Goal: Navigation & Orientation: Find specific page/section

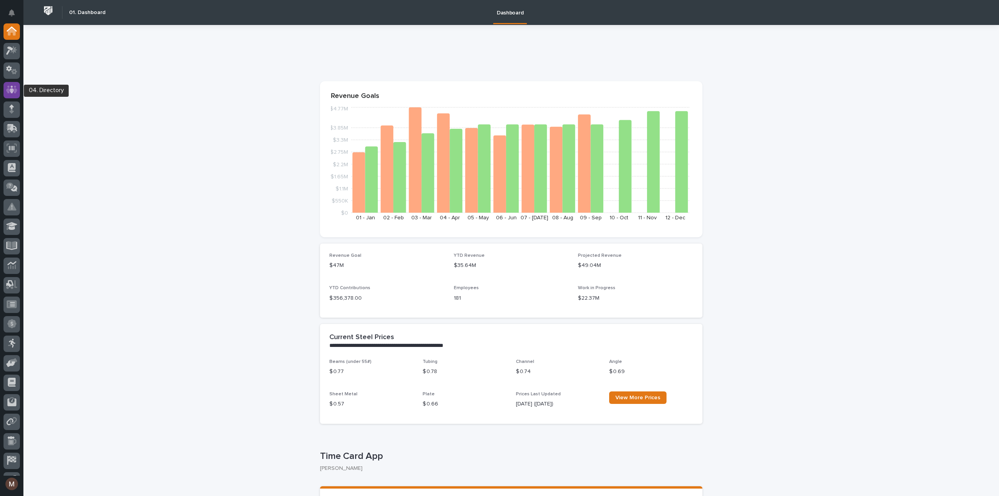
click at [7, 89] on icon at bounding box center [11, 90] width 11 height 8
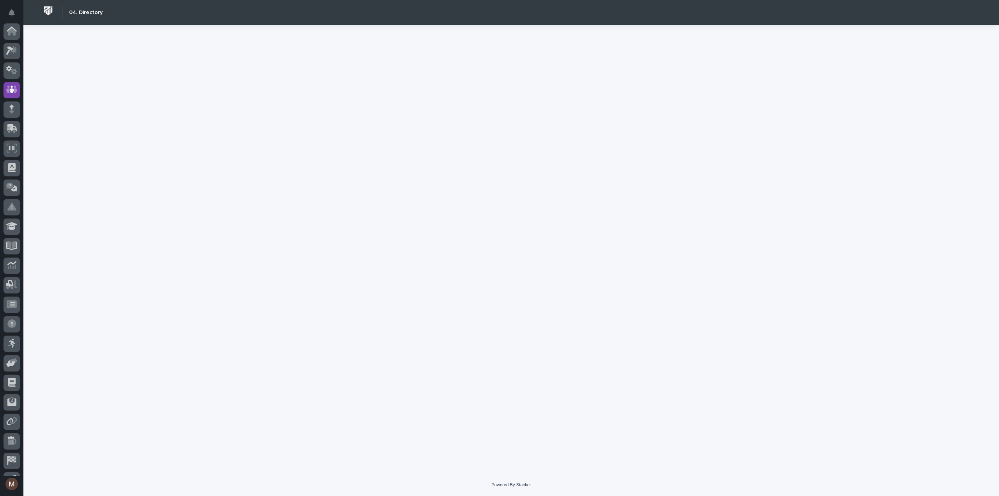
scroll to position [55, 0]
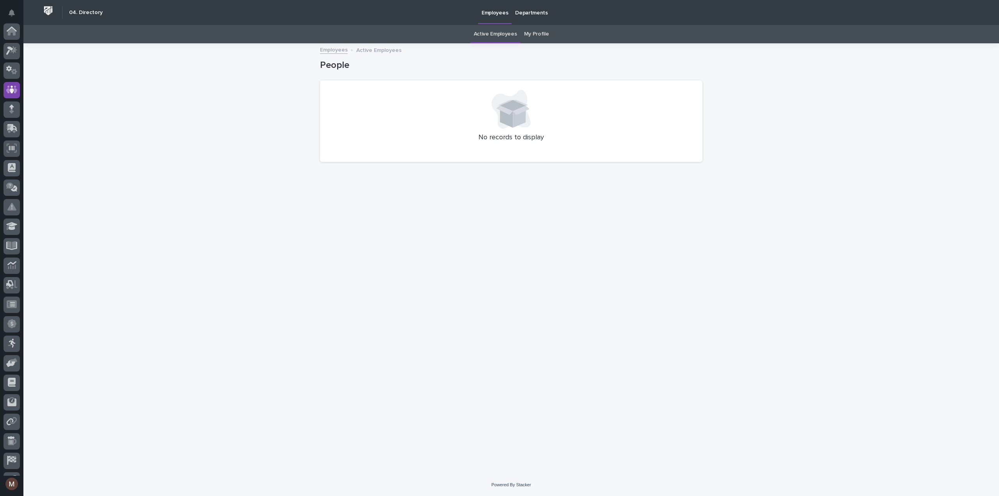
scroll to position [55, 0]
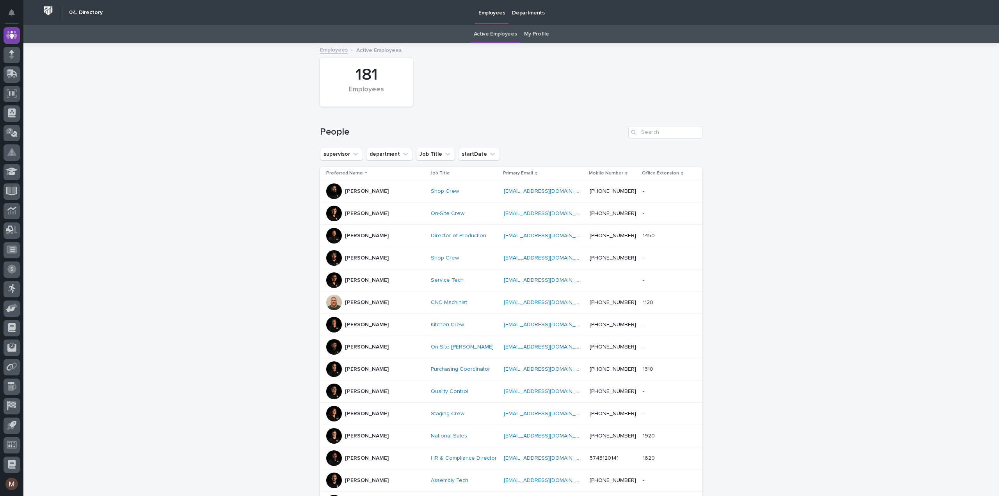
click at [530, 31] on link "My Profile" at bounding box center [536, 34] width 25 height 18
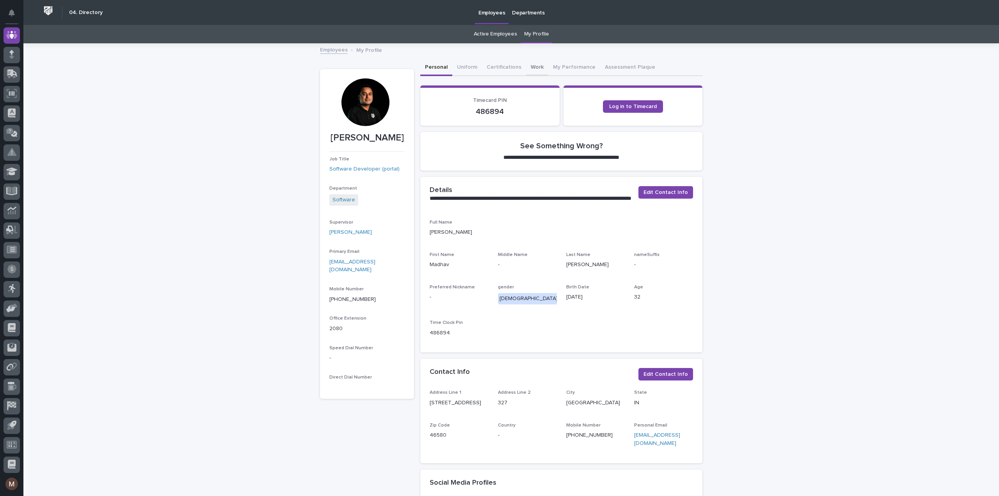
click at [530, 65] on button "Work" at bounding box center [537, 68] width 22 height 16
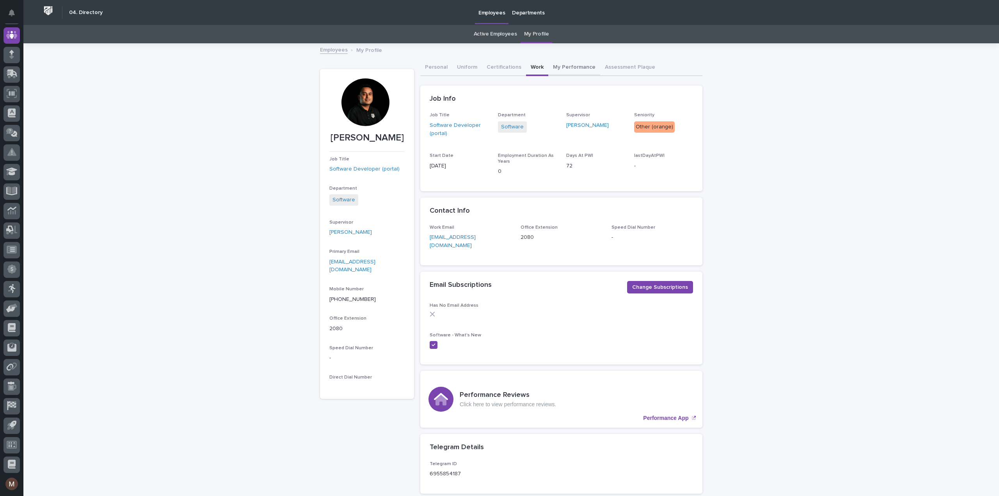
click at [565, 64] on button "My Performance" at bounding box center [574, 68] width 52 height 16
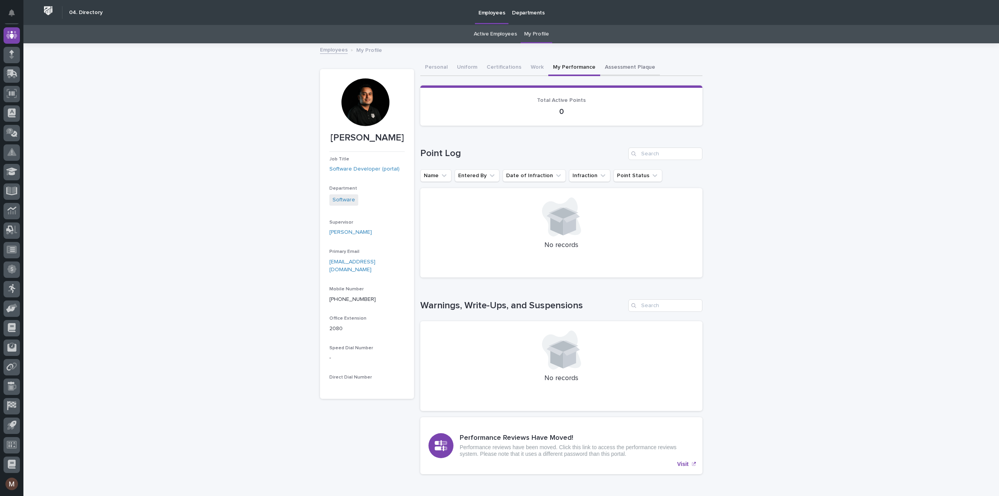
click at [621, 62] on button "Assessment Plaque" at bounding box center [630, 68] width 60 height 16
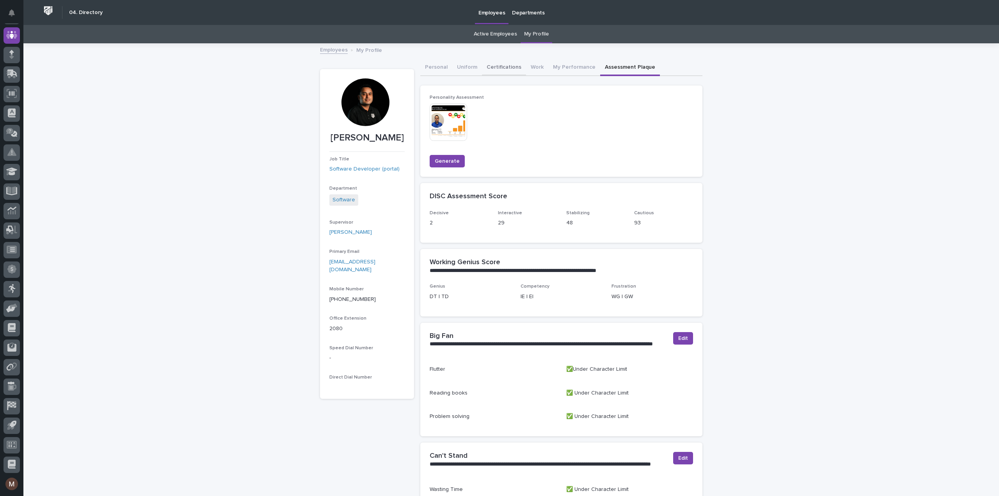
click at [494, 67] on button "Certifications" at bounding box center [504, 68] width 44 height 16
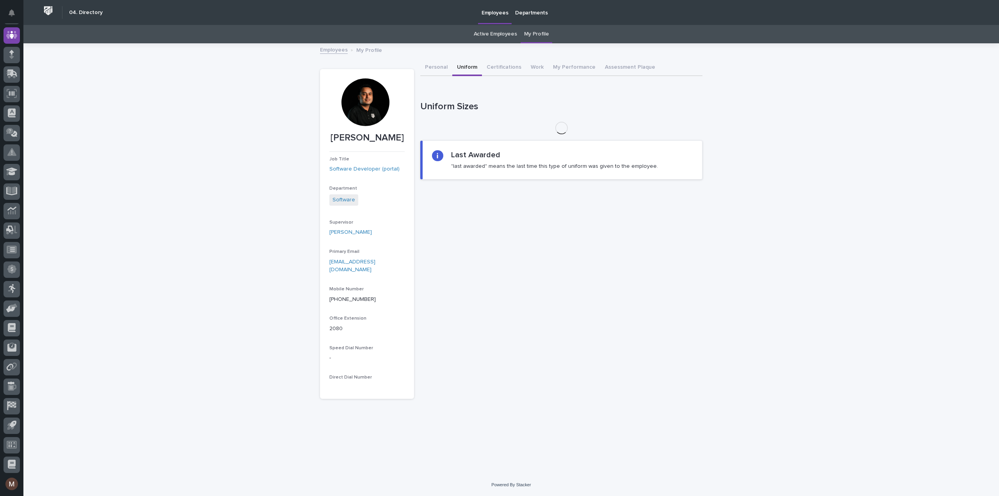
click at [459, 67] on button "Uniform" at bounding box center [467, 68] width 30 height 16
click at [434, 67] on button "Personal" at bounding box center [436, 68] width 32 height 16
